Goal: Find specific page/section: Find specific page/section

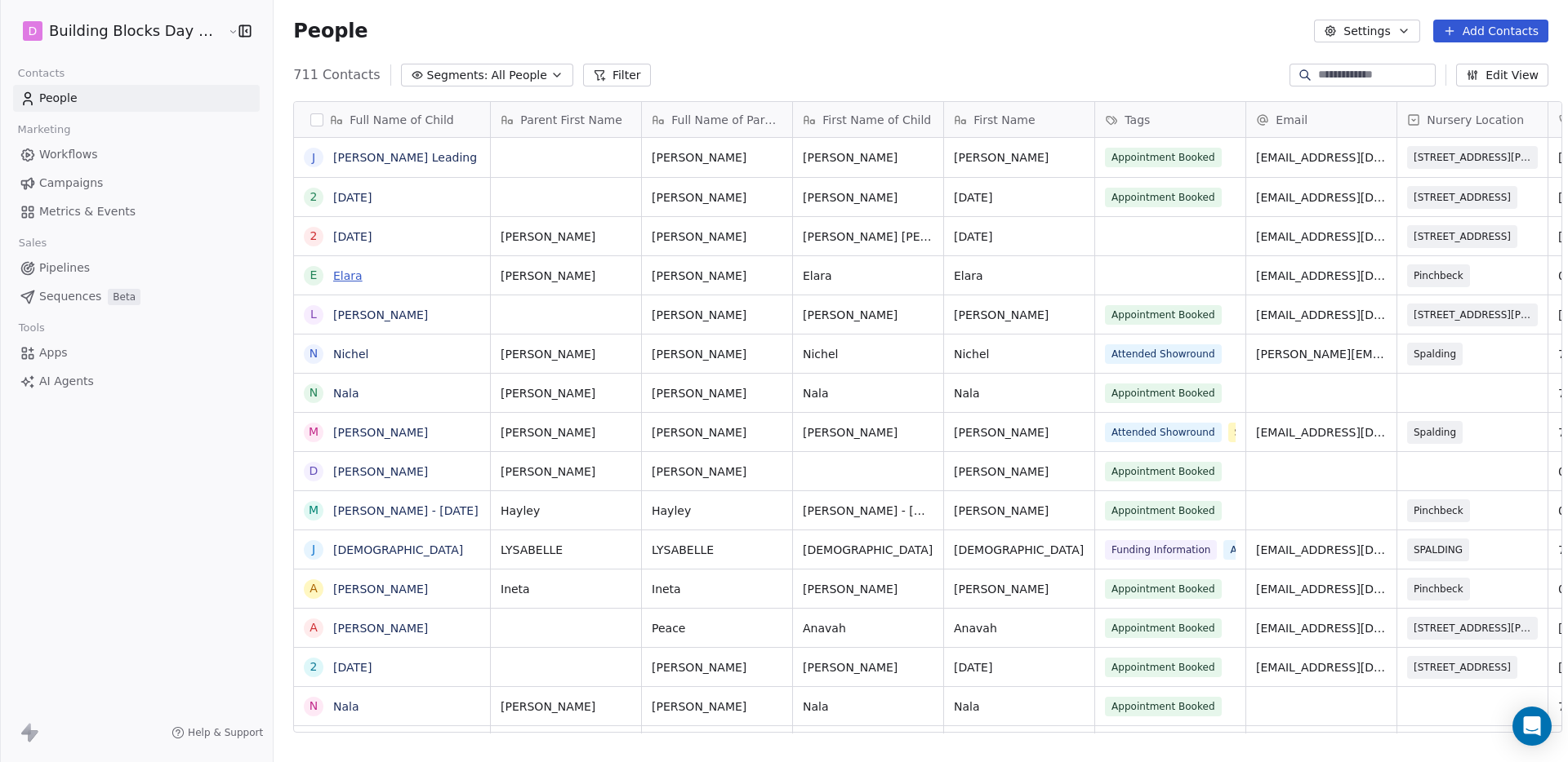
click at [333, 277] on link "Elara" at bounding box center [347, 275] width 29 height 13
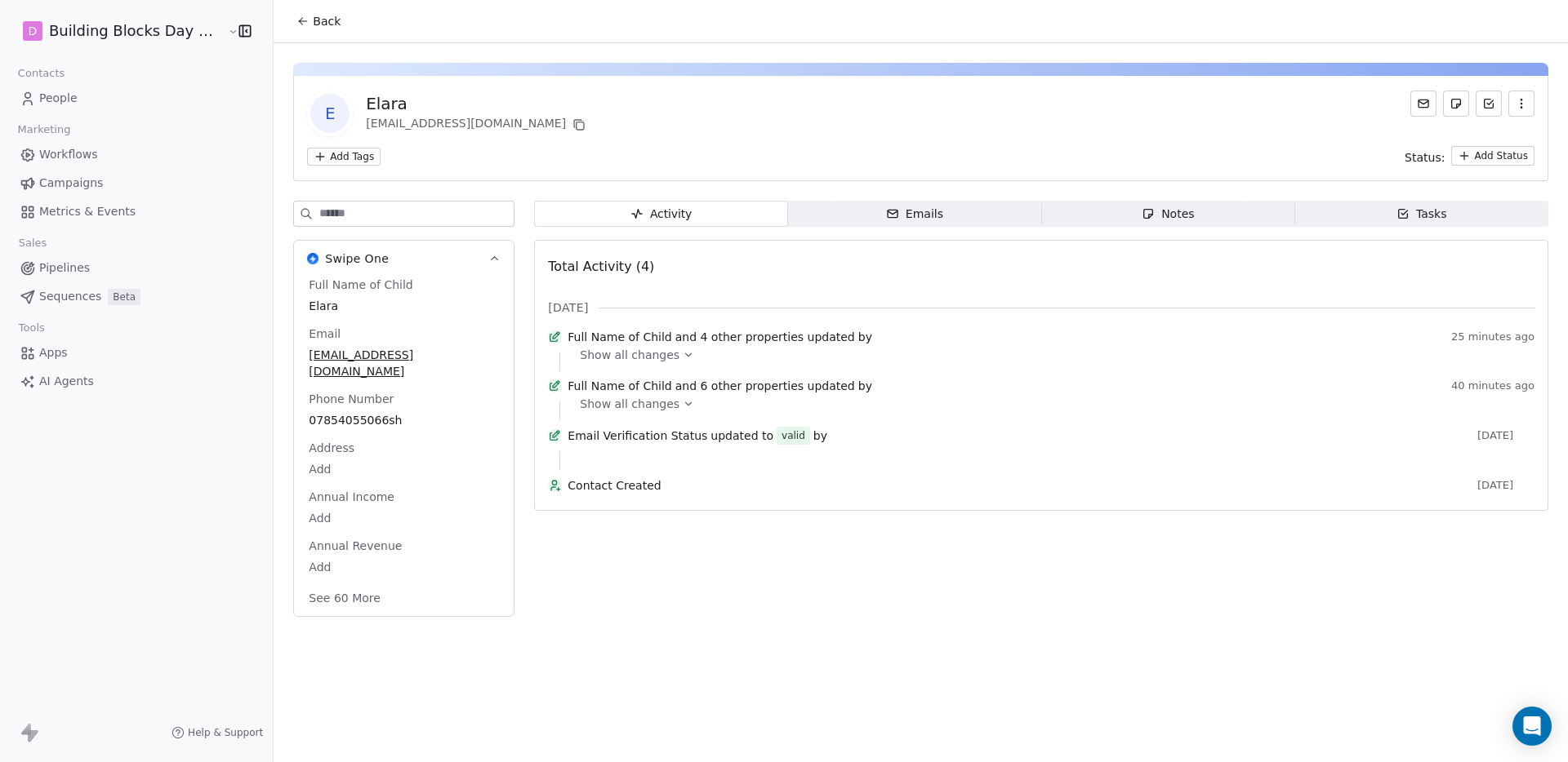
click at [313, 24] on span "Back" at bounding box center [327, 21] width 27 height 17
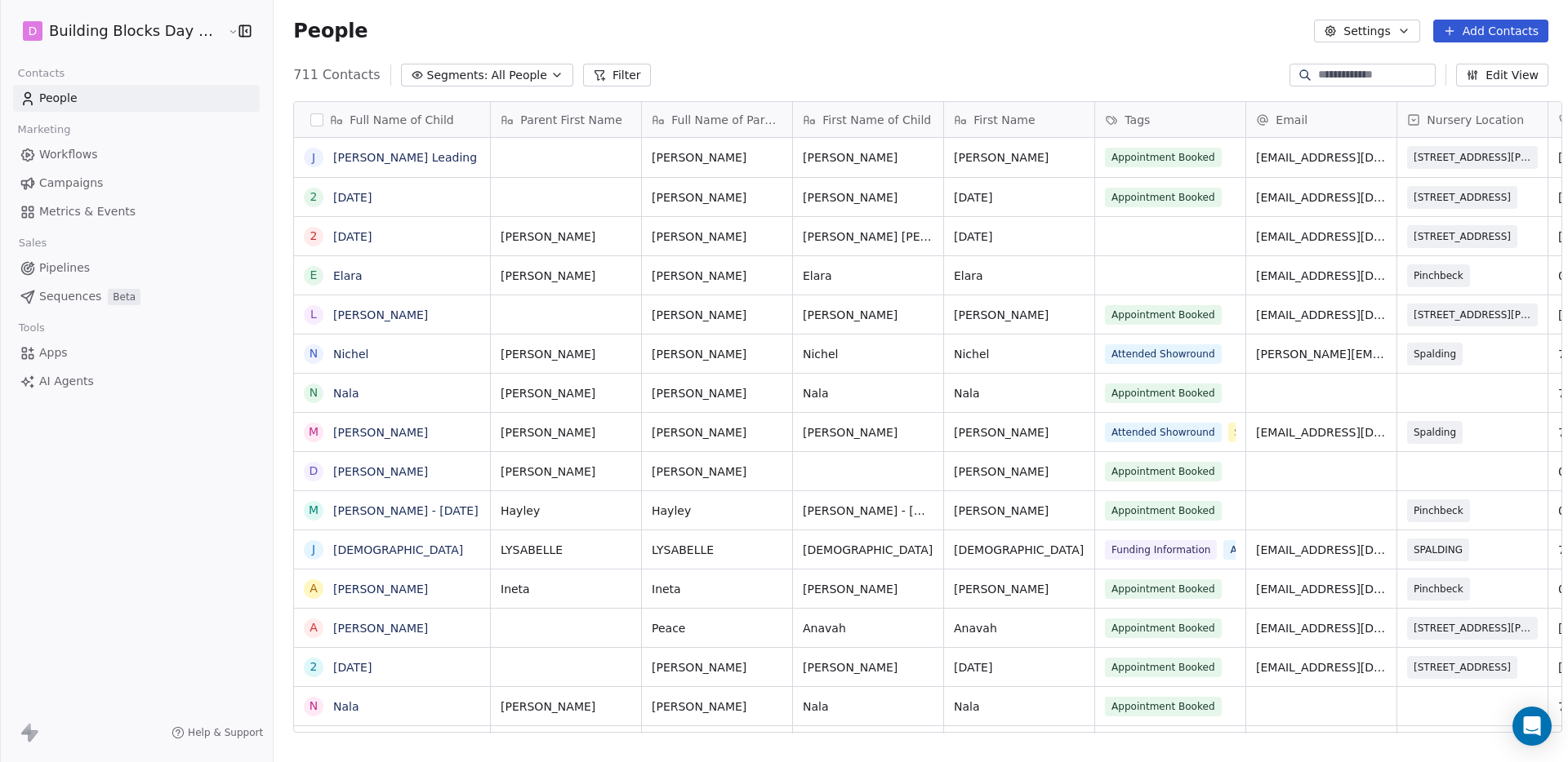
scroll to position [658, 1295]
click at [333, 275] on link "Elara" at bounding box center [347, 275] width 29 height 13
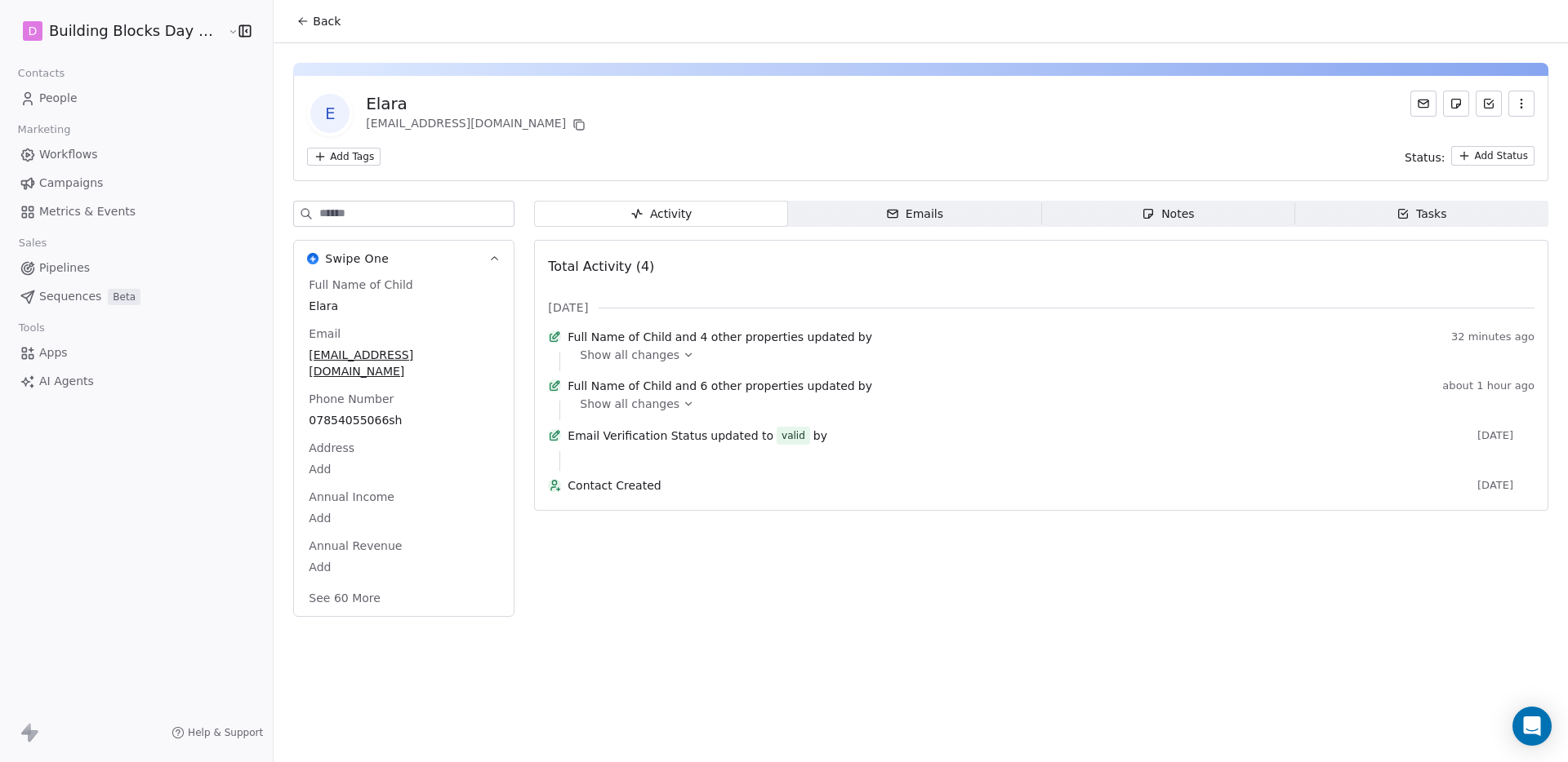
click at [313, 25] on span "Back" at bounding box center [327, 21] width 27 height 17
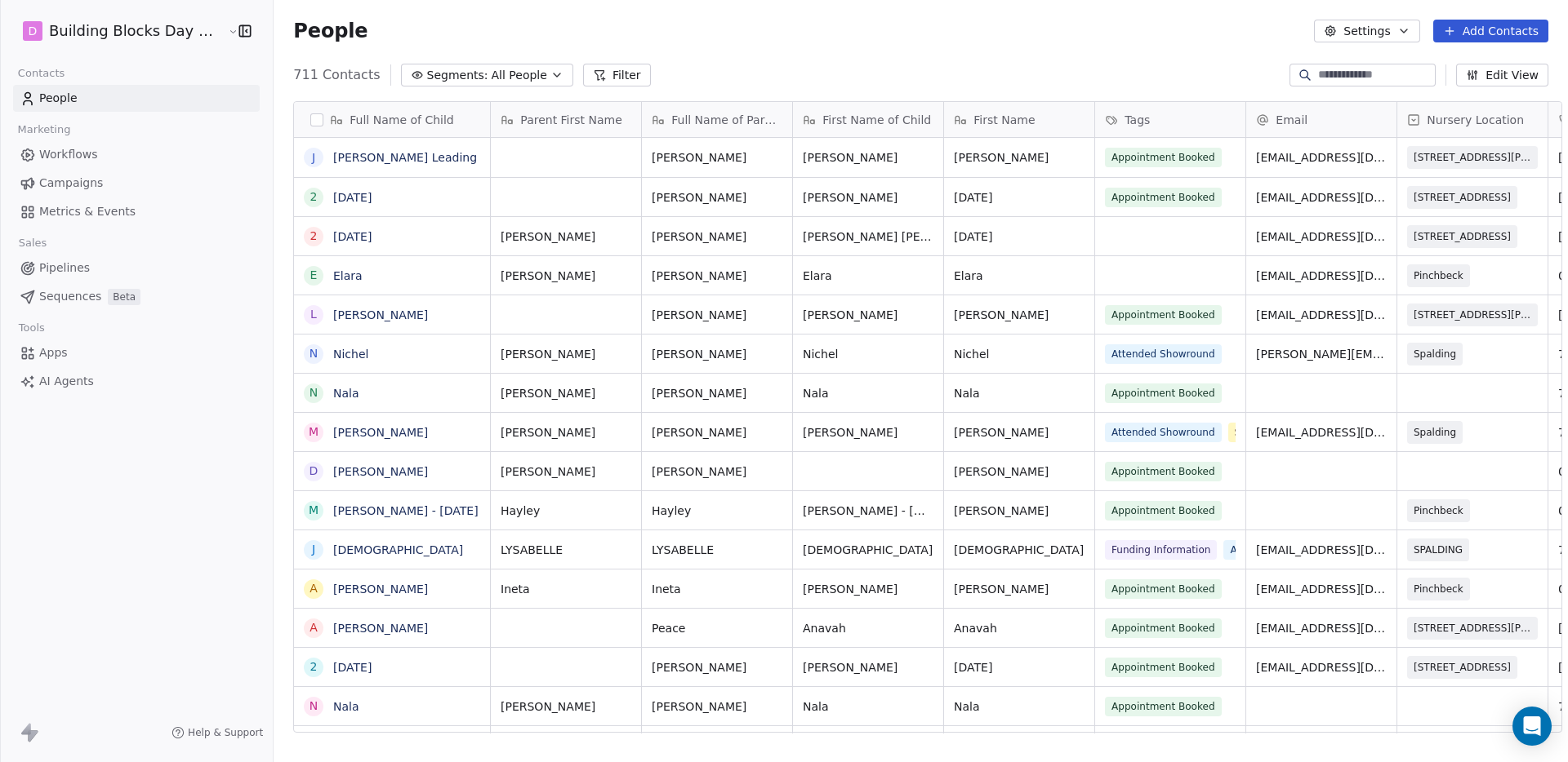
scroll to position [658, 1295]
click at [1155, 285] on div "grid" at bounding box center [1171, 275] width 151 height 38
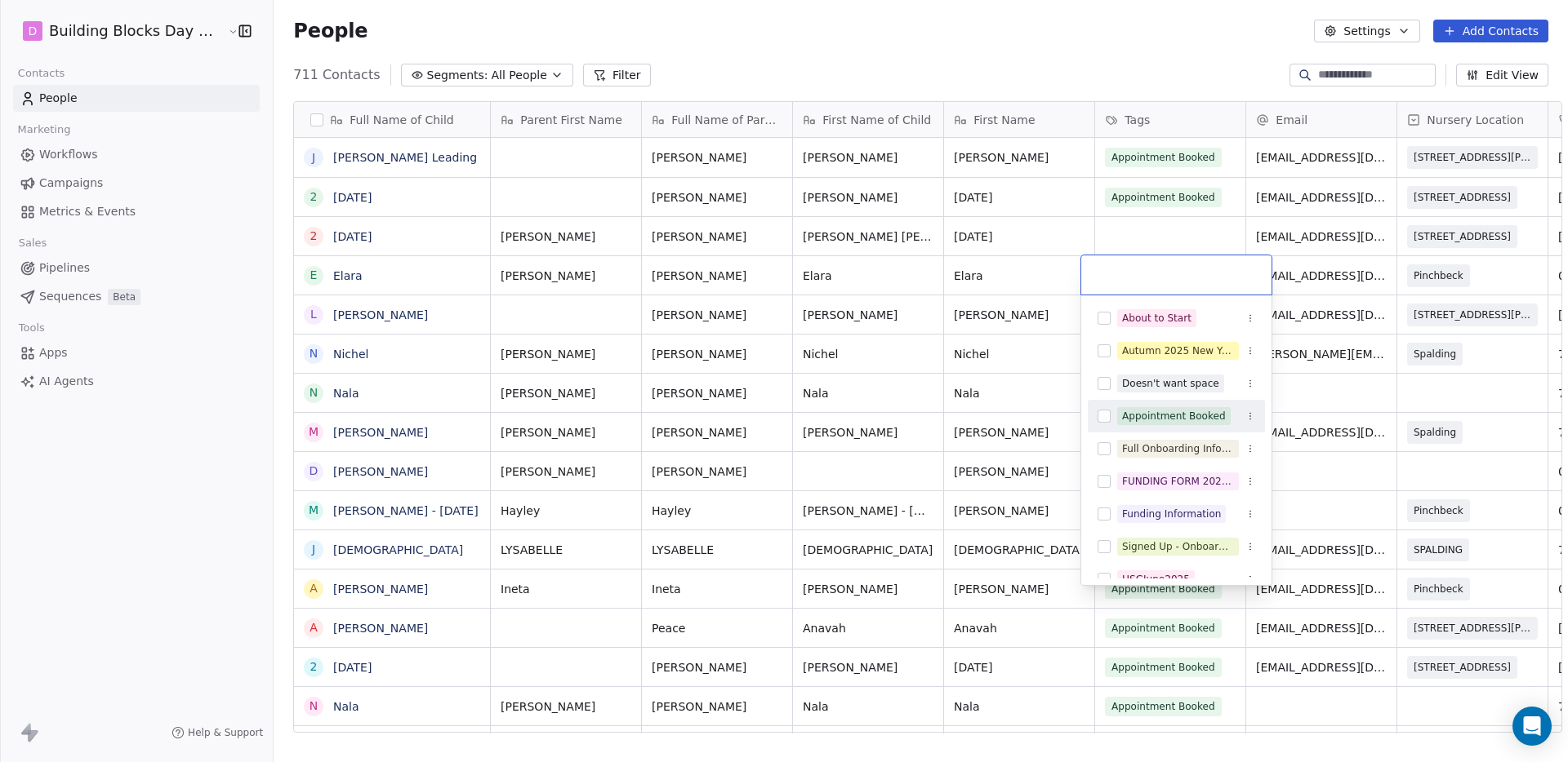
click at [1105, 417] on button "Suggestions" at bounding box center [1103, 416] width 13 height 13
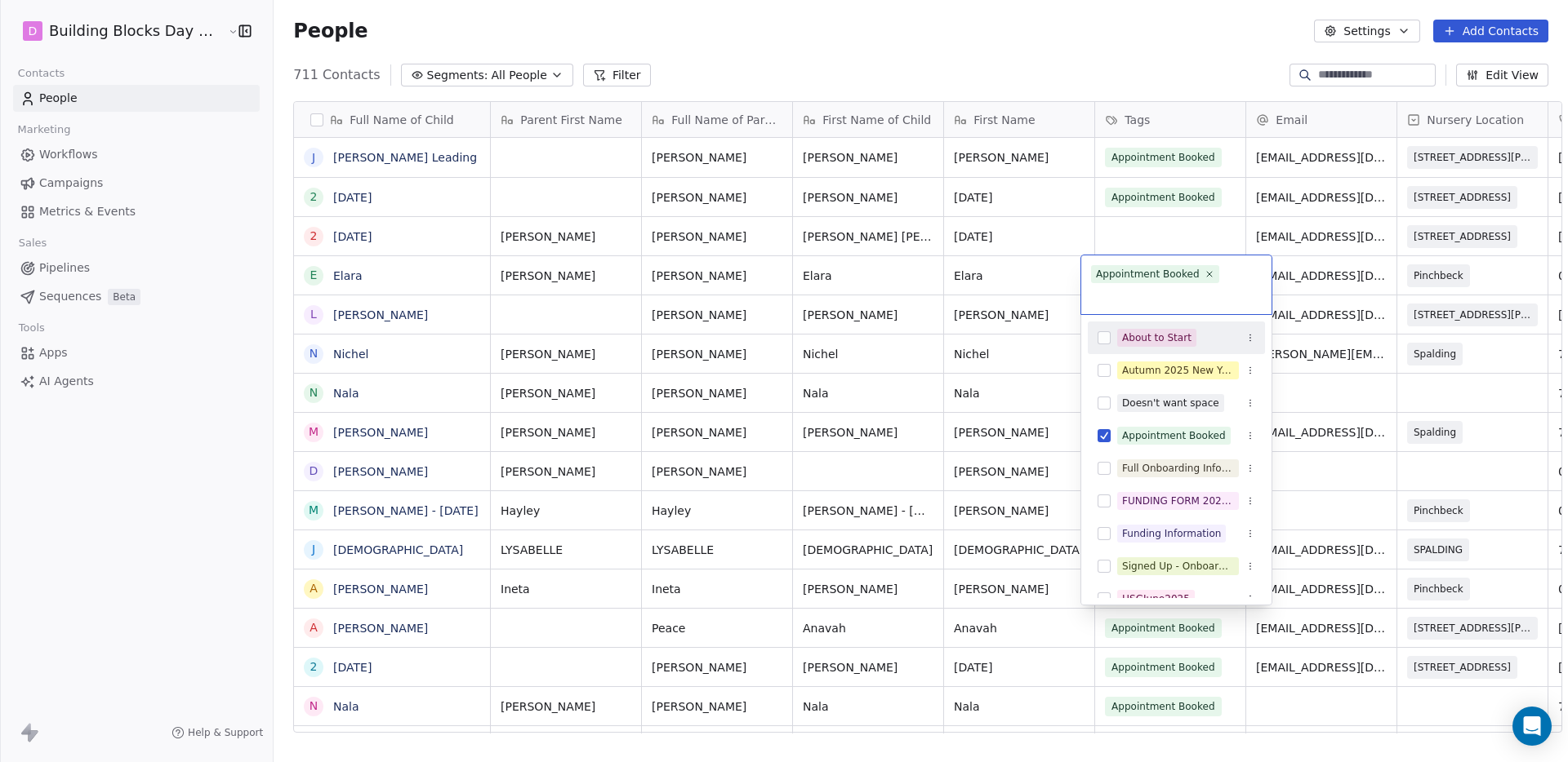
click at [1043, 84] on html "D Building Blocks Day Nurseries Contacts People Marketing Workflows Campaigns M…" at bounding box center [784, 381] width 1568 height 762
